Goal: Task Accomplishment & Management: Use online tool/utility

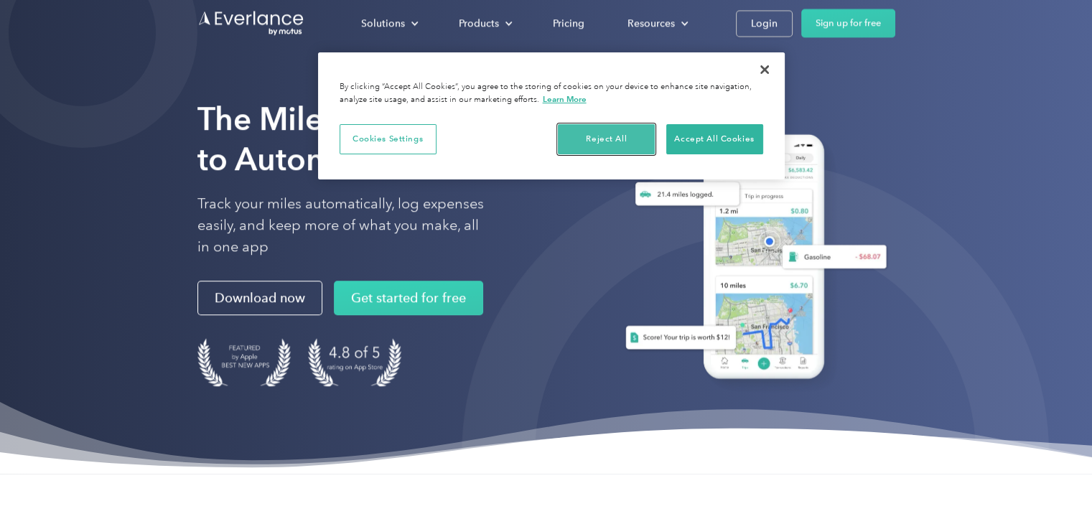
click at [628, 138] on button "Reject All" at bounding box center [606, 139] width 97 height 30
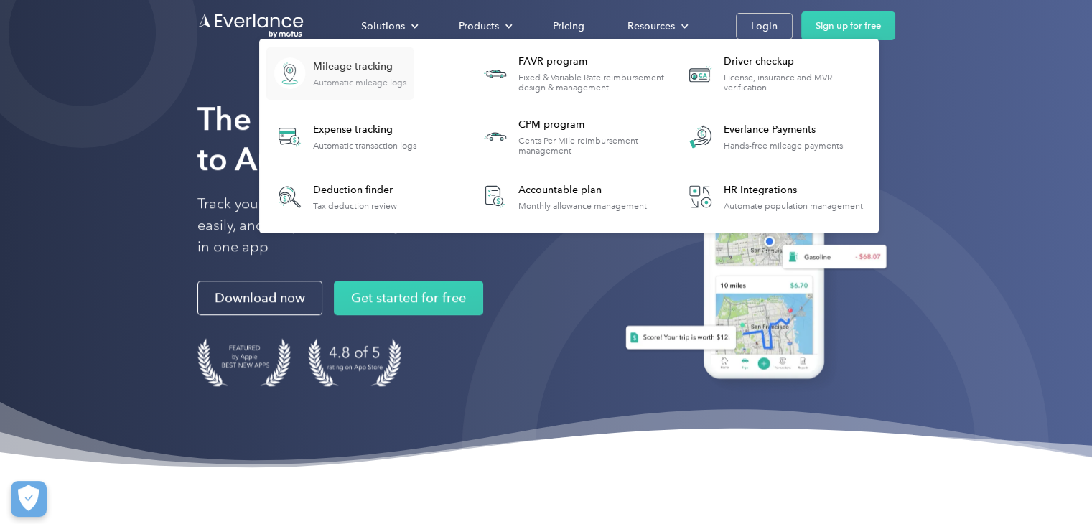
click at [345, 78] on div "Automatic mileage logs" at bounding box center [359, 83] width 93 height 10
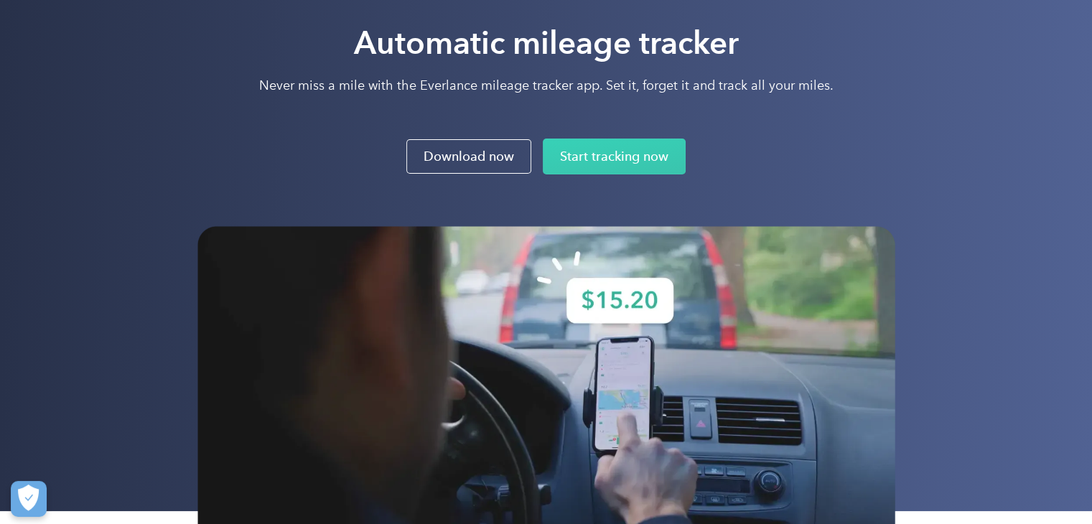
scroll to position [89, 0]
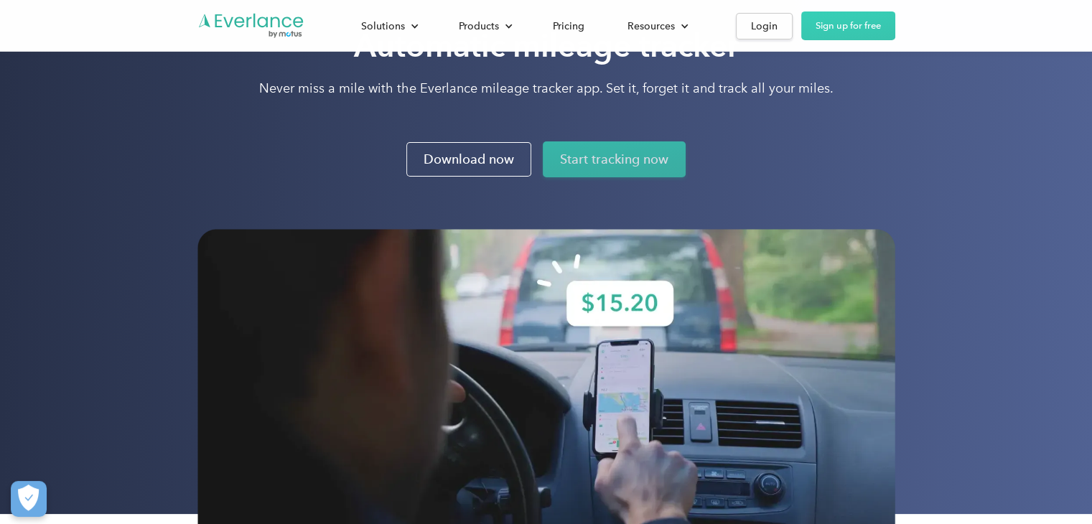
click at [600, 159] on link "Start tracking now" at bounding box center [614, 159] width 143 height 36
